Goal: Information Seeking & Learning: Find specific fact

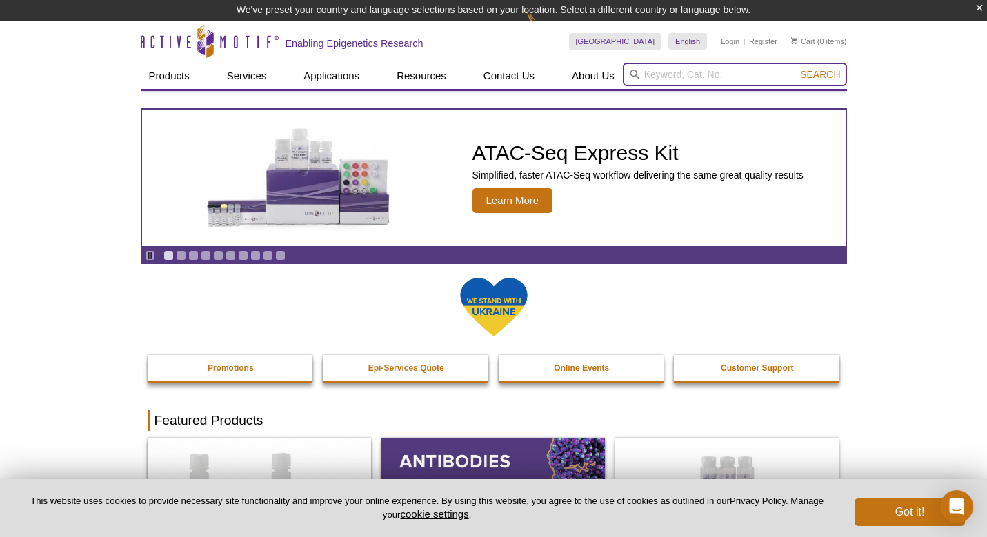
click at [704, 77] on input "search" at bounding box center [735, 74] width 224 height 23
paste input "61083"
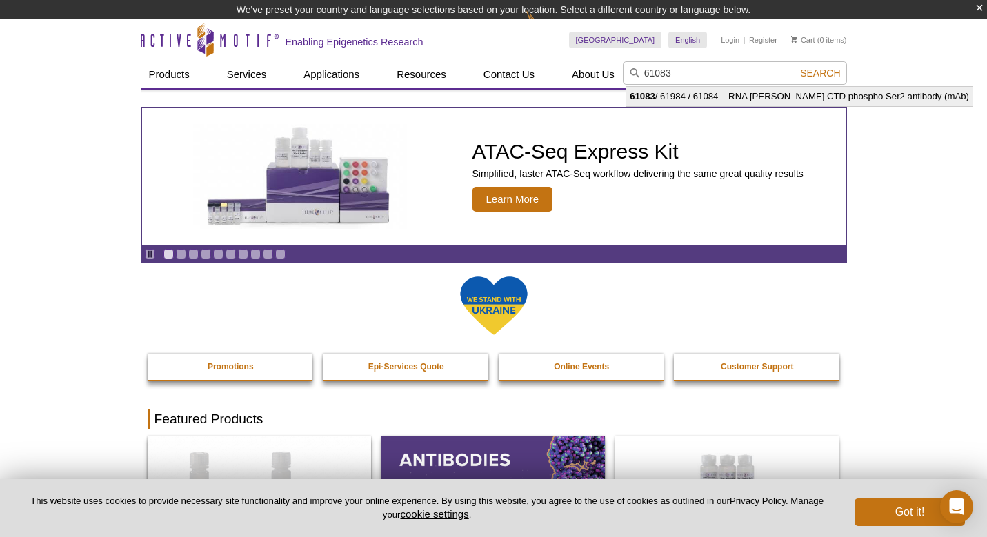
click at [754, 98] on li "61083 / 61984 / 61084 – RNA [PERSON_NAME] CTD phospho Ser2 antibody (mAb)" at bounding box center [799, 96] width 346 height 19
type input "61083 / 61984 / 61084 – RNA [PERSON_NAME] CTD phospho Ser2 antibody (mAb)"
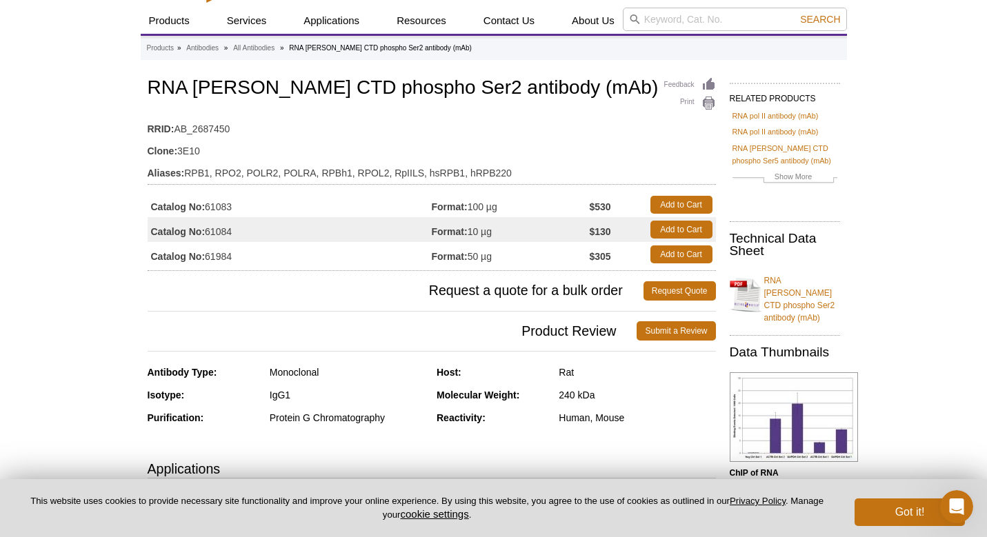
scroll to position [35, 0]
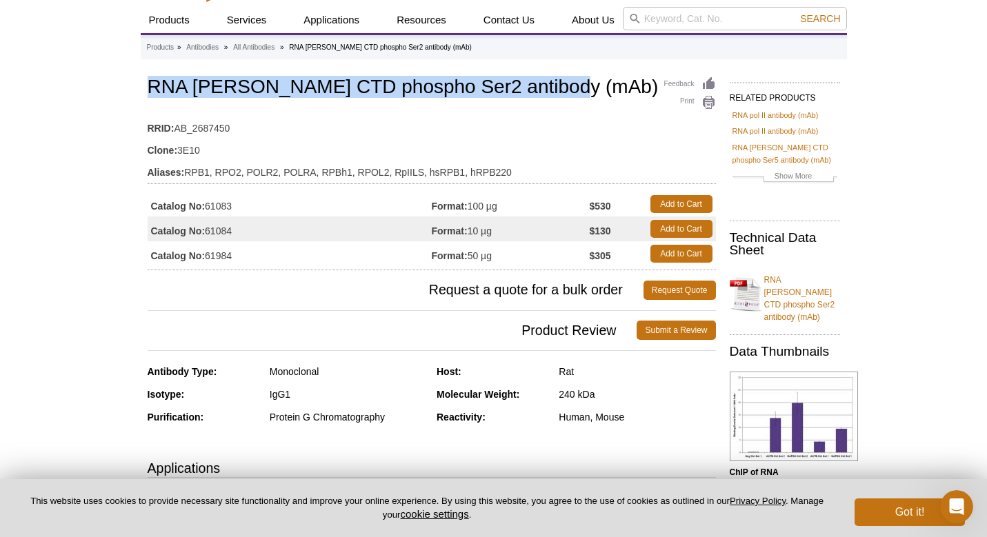
drag, startPoint x: 148, startPoint y: 86, endPoint x: 566, endPoint y: 87, distance: 418.1
click at [566, 87] on h1 "RNA pol II CTD phospho Ser2 antibody (mAb)" at bounding box center [432, 88] width 569 height 23
copy h1 "RNA pol II CTD phospho Ser2 antibody (mAb)"
drag, startPoint x: 235, startPoint y: 206, endPoint x: 209, endPoint y: 201, distance: 26.7
click at [209, 201] on td "Catalog No: 61083" at bounding box center [290, 204] width 284 height 25
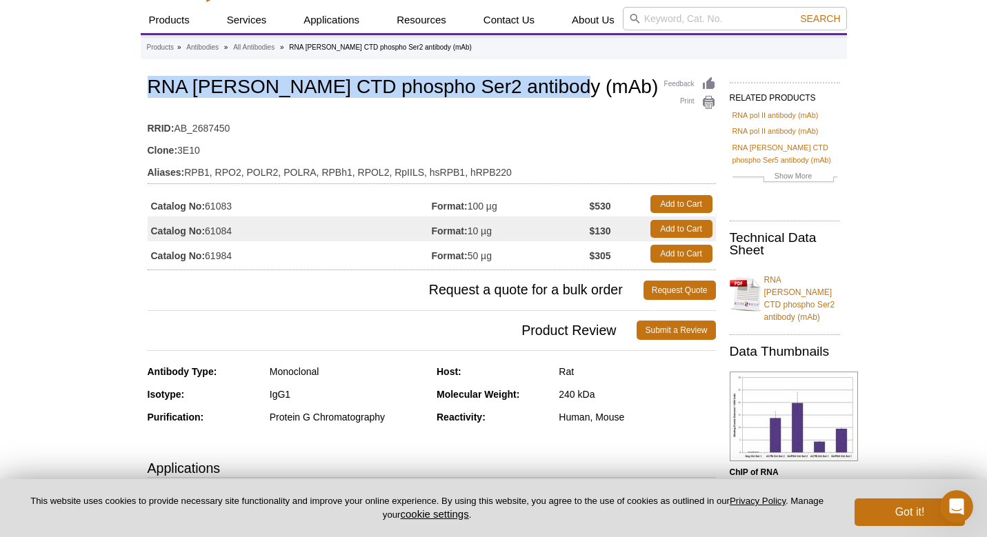
copy td "61083"
